Goal: Information Seeking & Learning: Find contact information

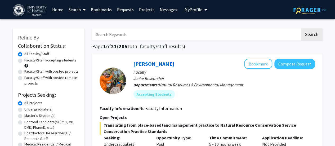
click at [168, 37] on input "Search Keywords" at bounding box center [196, 34] width 208 height 12
type input "f"
click at [301, 28] on button "Search" at bounding box center [312, 34] width 22 height 12
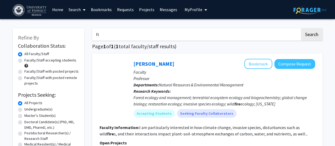
type input "f"
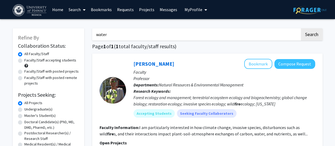
type input "water"
click at [301, 28] on button "Search" at bounding box center [312, 34] width 22 height 12
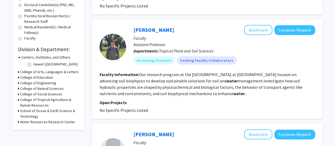
scroll to position [112, 0]
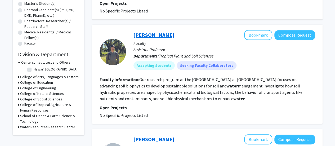
click at [143, 34] on link "[PERSON_NAME]" at bounding box center [154, 35] width 41 height 7
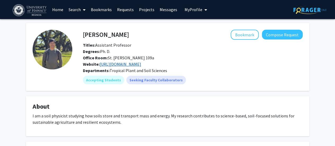
click at [140, 64] on link "[URL][DOMAIN_NAME]" at bounding box center [121, 64] width 42 height 5
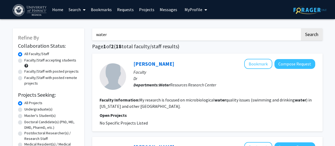
drag, startPoint x: 219, startPoint y: 37, endPoint x: 93, endPoint y: 26, distance: 126.2
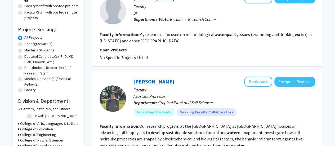
scroll to position [66, 0]
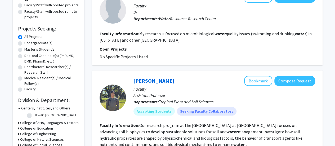
click at [277, 102] on p "Departments: Tropical Plant and Soil Sciences" at bounding box center [225, 102] width 182 height 6
click at [146, 79] on link "[PERSON_NAME]" at bounding box center [154, 80] width 41 height 7
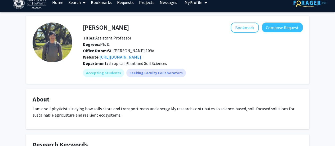
scroll to position [7, 0]
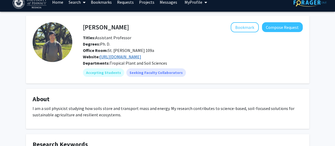
click at [141, 59] on link "[URL][DOMAIN_NAME]" at bounding box center [121, 56] width 42 height 5
click at [132, 56] on link "[URL][DOMAIN_NAME]" at bounding box center [121, 56] width 42 height 5
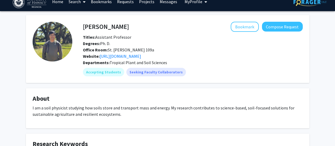
scroll to position [2, 0]
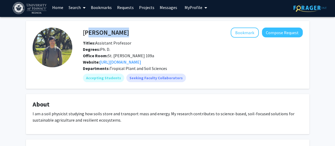
drag, startPoint x: 106, startPoint y: 31, endPoint x: 85, endPoint y: 33, distance: 21.0
click at [85, 33] on div "[PERSON_NAME] Bookmark Compose Request" at bounding box center [193, 33] width 228 height 10
click at [85, 33] on h4 "[PERSON_NAME]" at bounding box center [106, 33] width 46 height 10
drag, startPoint x: 84, startPoint y: 33, endPoint x: 106, endPoint y: 33, distance: 22.5
click at [106, 33] on div "[PERSON_NAME] Bookmark Compose Request" at bounding box center [193, 33] width 228 height 10
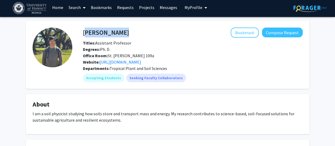
copy h4 "[PERSON_NAME]"
